Goal: Task Accomplishment & Management: Complete application form

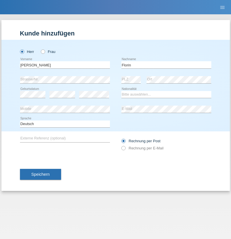
type input "Florin"
select select "RO"
select select "C"
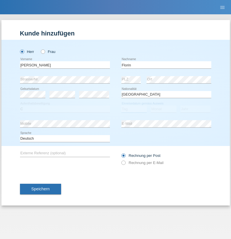
select select "29"
select select "02"
select select "2021"
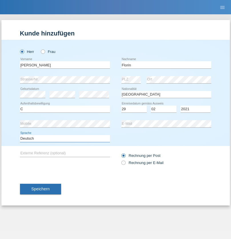
select select "en"
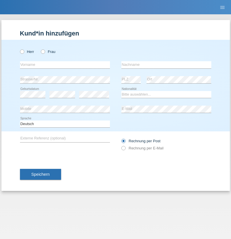
radio input "true"
click at [65, 65] on input "text" at bounding box center [65, 64] width 90 height 7
type input "[PERSON_NAME]"
click at [166, 65] on input "text" at bounding box center [166, 64] width 90 height 7
type input "Krebs"
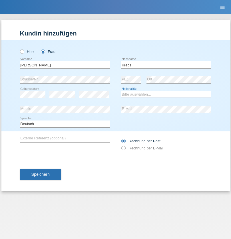
select select "CH"
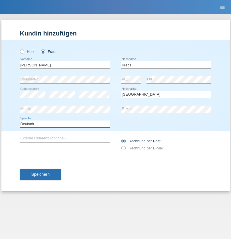
select select "en"
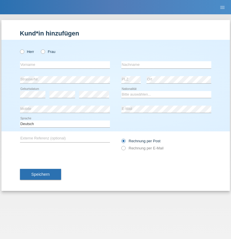
radio input "true"
click at [65, 65] on input "text" at bounding box center [65, 64] width 90 height 7
type input "Qovanaj"
click at [166, 65] on input "text" at bounding box center [166, 64] width 90 height 7
type input "Shaban"
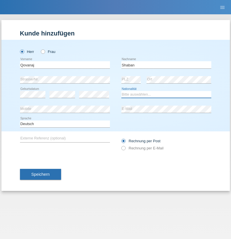
select select "CH"
radio input "true"
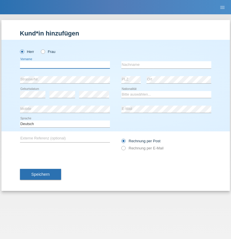
click at [65, 65] on input "text" at bounding box center [65, 64] width 90 height 7
type input "Cyril"
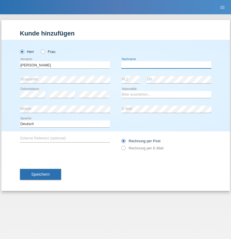
click at [166, 65] on input "text" at bounding box center [166, 64] width 90 height 7
type input "[PERSON_NAME]"
select select "CH"
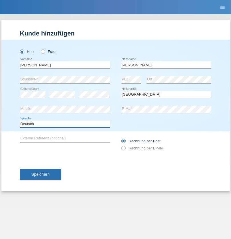
select select "en"
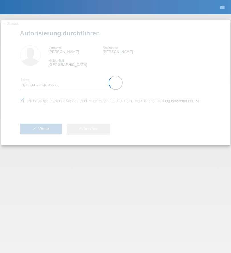
select select "1"
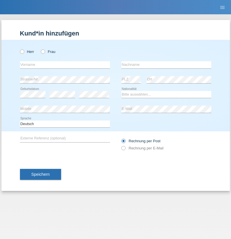
radio input "true"
click at [65, 65] on input "text" at bounding box center [65, 64] width 90 height 7
type input "Marian"
click at [166, 65] on input "text" at bounding box center [166, 64] width 90 height 7
type input "Matusa"
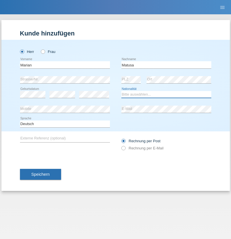
select select "RO"
select select "C"
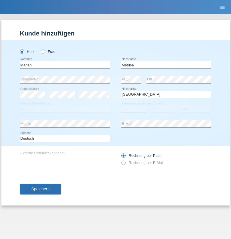
select select "01"
select select "06"
select select "2016"
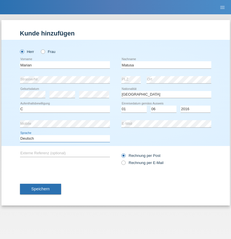
select select "en"
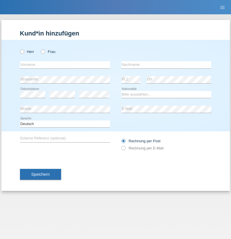
radio input "true"
click at [65, 65] on input "text" at bounding box center [65, 64] width 90 height 7
type input "[PERSON_NAME]"
click at [166, 65] on input "text" at bounding box center [166, 64] width 90 height 7
type input "Weinlein"
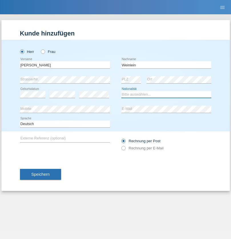
select select "CH"
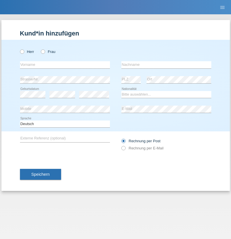
radio input "true"
click at [65, 65] on input "text" at bounding box center [65, 64] width 90 height 7
type input "Jashari lmeri"
click at [166, 65] on input "text" at bounding box center [166, 64] width 90 height 7
type input "Rabije"
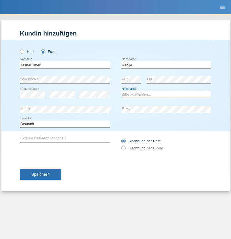
select select "CH"
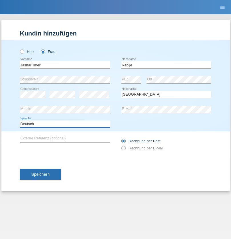
select select "en"
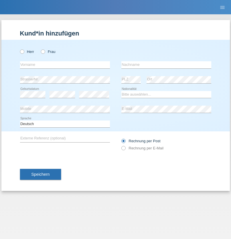
radio input "true"
click at [65, 65] on input "text" at bounding box center [65, 64] width 90 height 7
type input "firat"
click at [166, 65] on input "text" at bounding box center [166, 64] width 90 height 7
type input "kara"
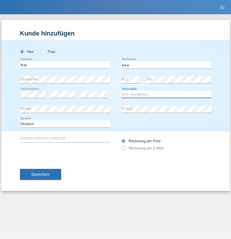
select select "CH"
radio input "true"
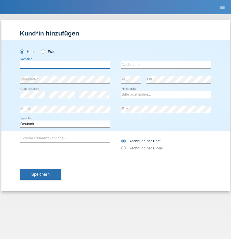
click at [65, 65] on input "text" at bounding box center [65, 64] width 90 height 7
type input "Gigov"
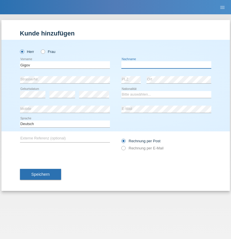
click at [166, 65] on input "text" at bounding box center [166, 64] width 90 height 7
type input "Zhan"
select select "BG"
select select "C"
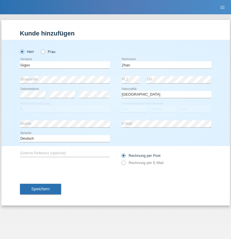
select select "23"
select select "10"
select select "2021"
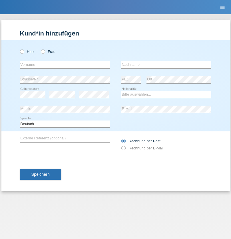
radio input "true"
click at [65, 65] on input "text" at bounding box center [65, 64] width 90 height 7
type input "Amand"
click at [166, 65] on input "text" at bounding box center [166, 64] width 90 height 7
type input "Pires"
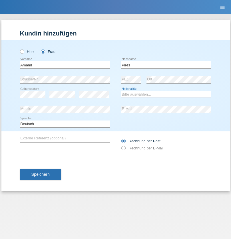
select select "CH"
radio input "true"
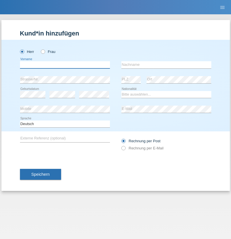
click at [65, 65] on input "text" at bounding box center [65, 64] width 90 height 7
type input "Anwar"
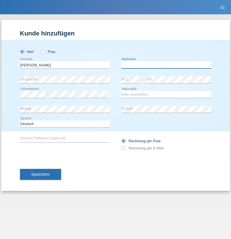
click at [166, 65] on input "text" at bounding box center [166, 64] width 90 height 7
type input "Saidi"
select select "CH"
radio input "true"
click at [65, 65] on input "text" at bounding box center [65, 64] width 90 height 7
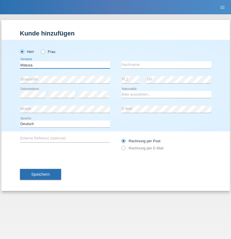
type input "Matusa"
click at [166, 65] on input "text" at bounding box center [166, 64] width 90 height 7
type input "Marian valentin"
select select "OM"
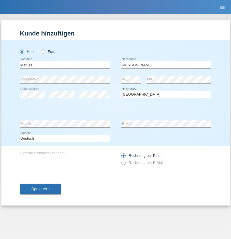
select select "C"
select select "01"
select select "06"
select select "2016"
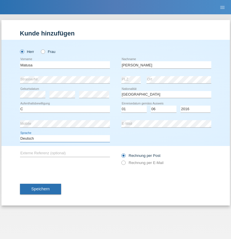
select select "en"
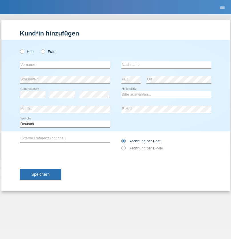
radio input "true"
click at [65, 65] on input "text" at bounding box center [65, 64] width 90 height 7
type input "[PERSON_NAME]"
click at [166, 65] on input "text" at bounding box center [166, 64] width 90 height 7
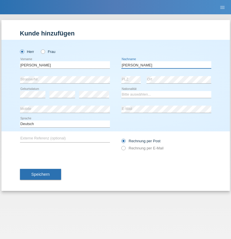
type input "[PERSON_NAME]"
select select "PT"
select select "C"
select select "23"
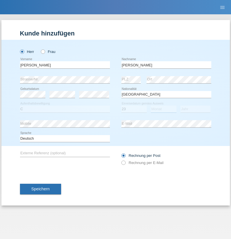
select select "08"
select select "2021"
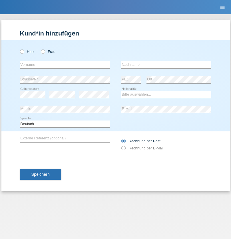
radio input "true"
click at [65, 65] on input "text" at bounding box center [65, 64] width 90 height 7
type input "[PERSON_NAME]"
click at [166, 65] on input "text" at bounding box center [166, 64] width 90 height 7
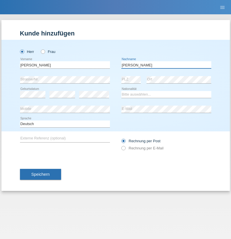
type input "Meier"
select select "CH"
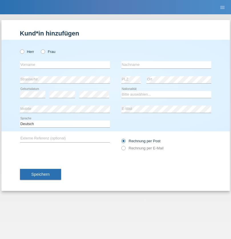
radio input "true"
click at [65, 65] on input "text" at bounding box center [65, 64] width 90 height 7
type input "Szilvia"
click at [166, 65] on input "text" at bounding box center [166, 64] width 90 height 7
type input "Olakh"
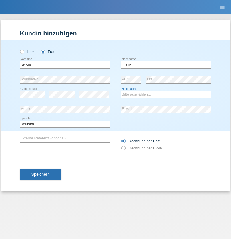
select select "UA"
select select "C"
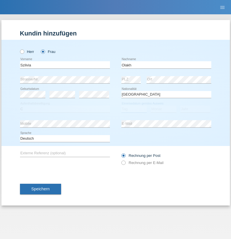
select select "15"
select select "09"
select select "2021"
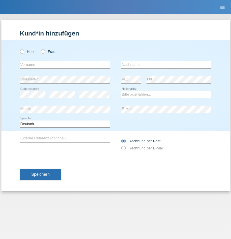
radio input "true"
click at [65, 65] on input "text" at bounding box center [65, 64] width 90 height 7
type input "Asrit"
click at [166, 65] on input "text" at bounding box center [166, 64] width 90 height 7
type input "Kupa"
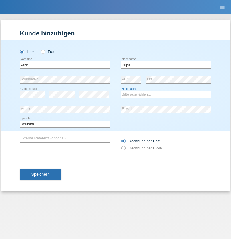
select select "MK"
select select "C"
select select "27"
select select "05"
radio input "true"
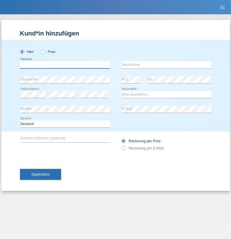
click at [65, 65] on input "text" at bounding box center [65, 64] width 90 height 7
type input "Ibrahim"
click at [166, 65] on input "text" at bounding box center [166, 64] width 90 height 7
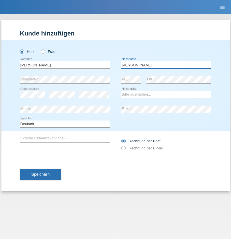
type input "Abbas"
select select "SY"
select select "C"
select select "15"
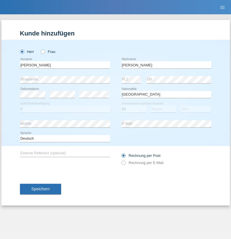
select select "09"
select select "2021"
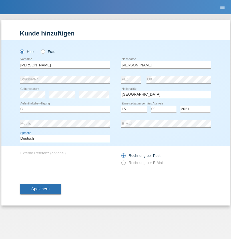
select select "en"
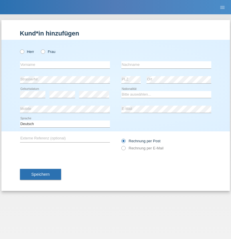
radio input "true"
select select "CH"
radio input "true"
click at [65, 65] on input "text" at bounding box center [65, 64] width 90 height 7
type input "[PERSON_NAME]"
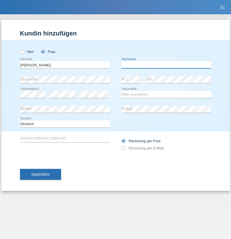
click at [166, 65] on input "text" at bounding box center [166, 64] width 90 height 7
type input "Bacic"
select select "CH"
